Goal: Task Accomplishment & Management: Use online tool/utility

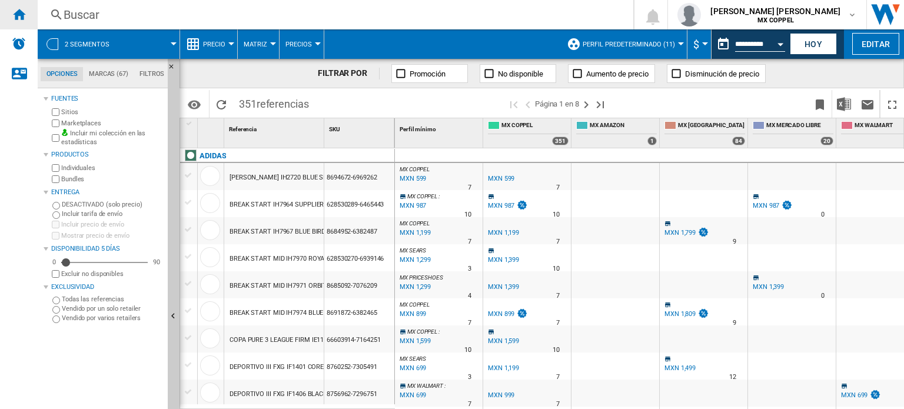
click at [12, 15] on ng-md-icon "Inicio" at bounding box center [19, 14] width 14 height 14
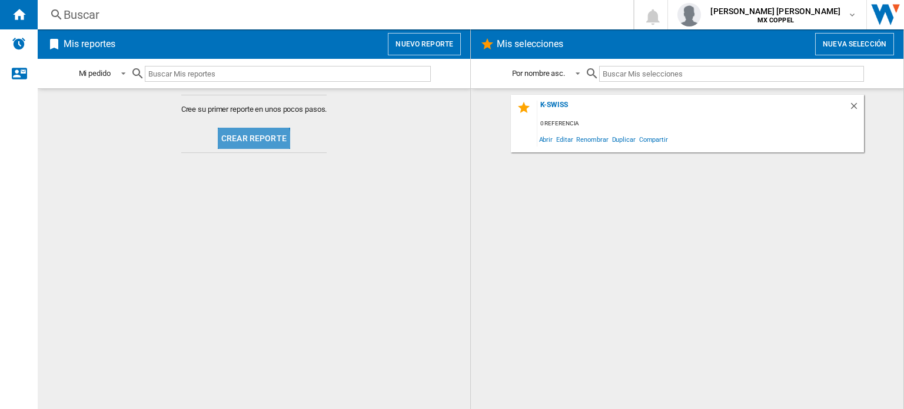
click at [239, 145] on button "Crear reporte" at bounding box center [254, 138] width 72 height 21
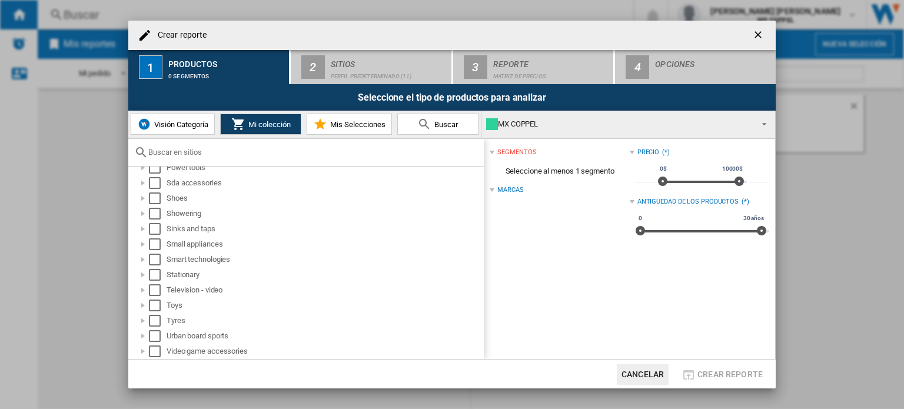
scroll to position [647, 0]
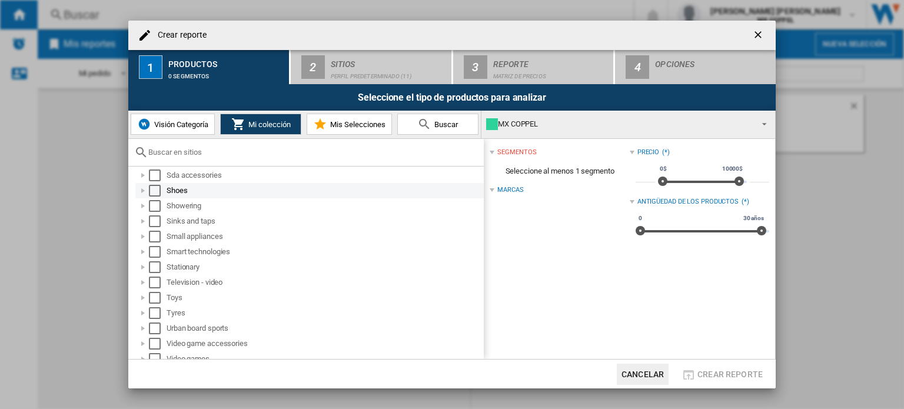
click at [145, 189] on div at bounding box center [143, 191] width 12 height 12
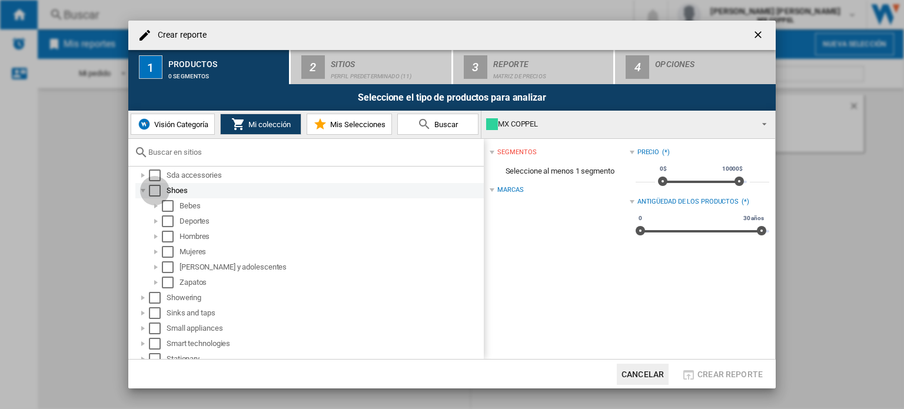
click at [153, 194] on div "Select" at bounding box center [155, 191] width 12 height 12
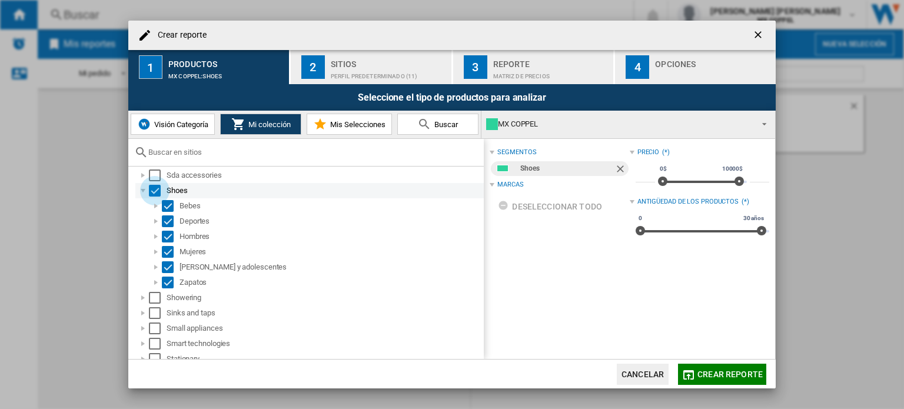
click at [153, 194] on div "Select" at bounding box center [155, 191] width 12 height 12
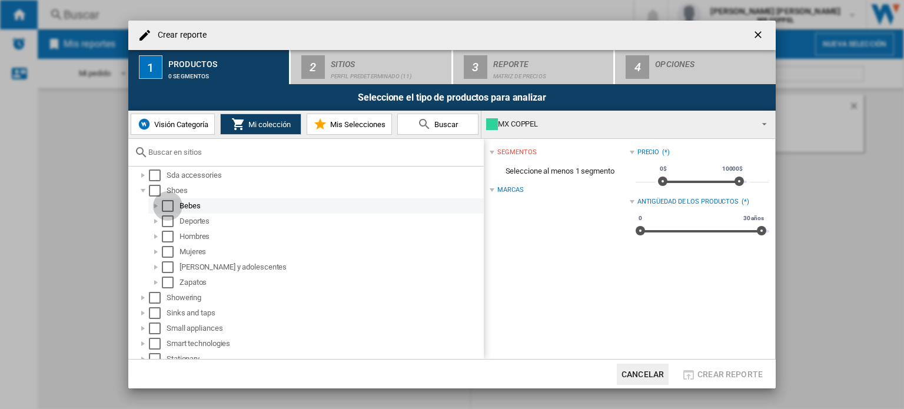
click at [167, 202] on div "Select" at bounding box center [168, 206] width 12 height 12
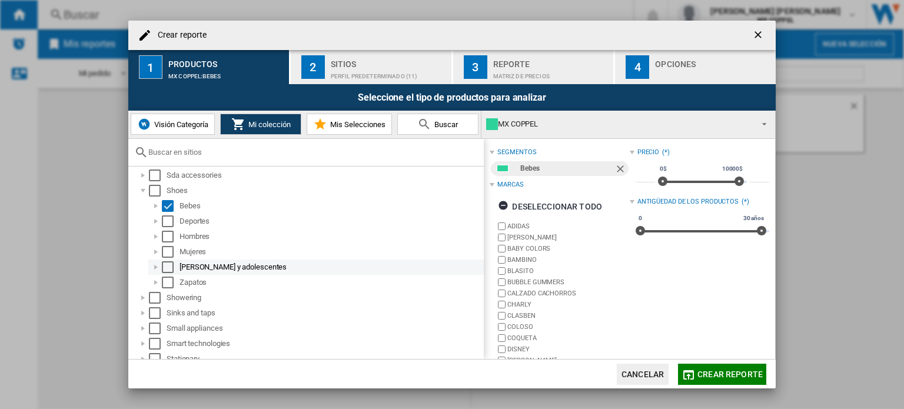
click at [167, 266] on div "Select" at bounding box center [168, 267] width 12 height 12
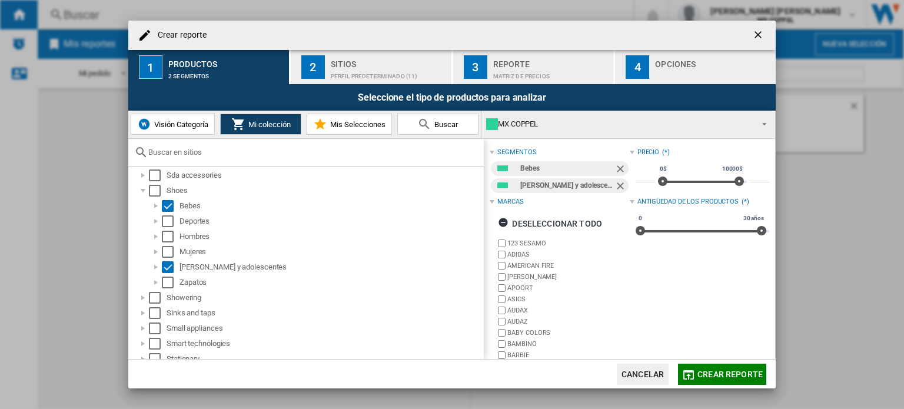
click at [747, 376] on span "Crear reporte" at bounding box center [729, 374] width 65 height 9
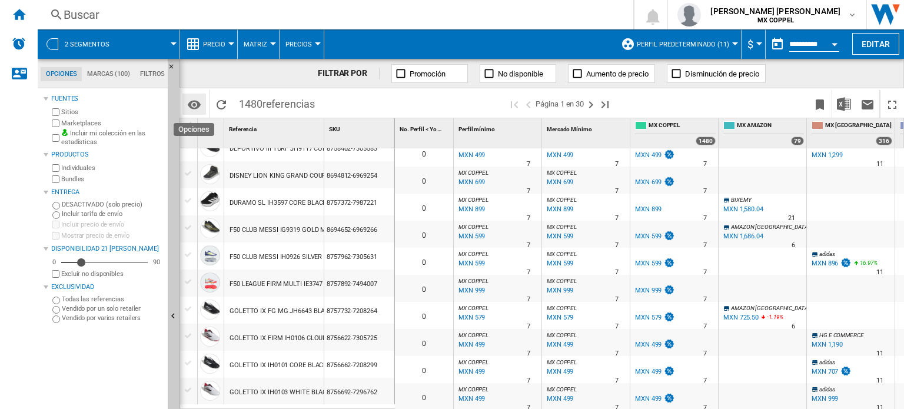
click at [194, 112] on button "Opciones" at bounding box center [194, 104] width 24 height 21
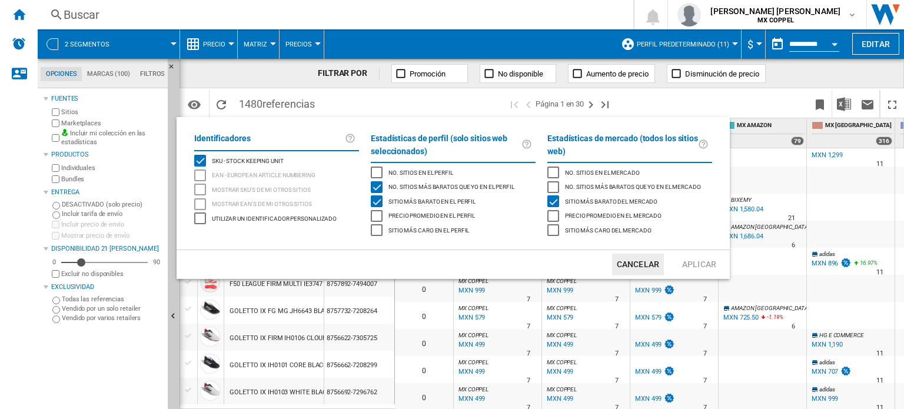
click at [755, 97] on md-backdrop at bounding box center [452, 204] width 904 height 409
